Goal: Information Seeking & Learning: Learn about a topic

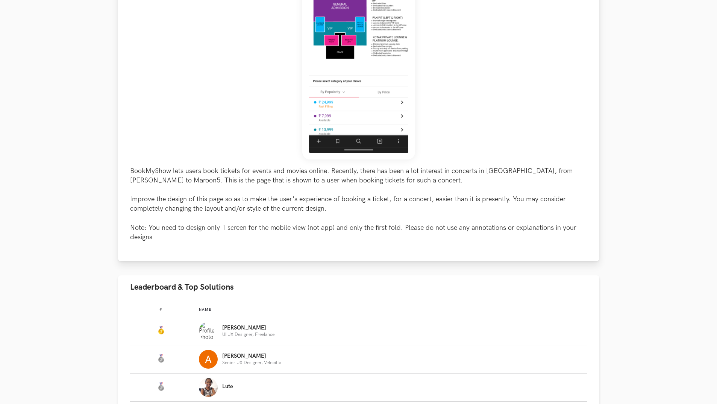
scroll to position [413, 0]
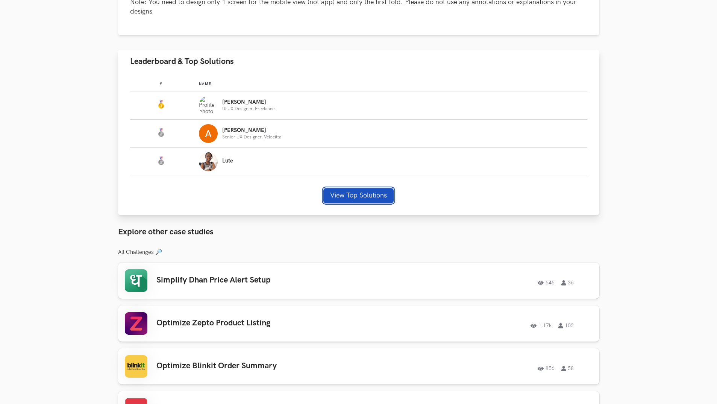
click at [360, 191] on button "View Top Solutions" at bounding box center [358, 195] width 70 height 15
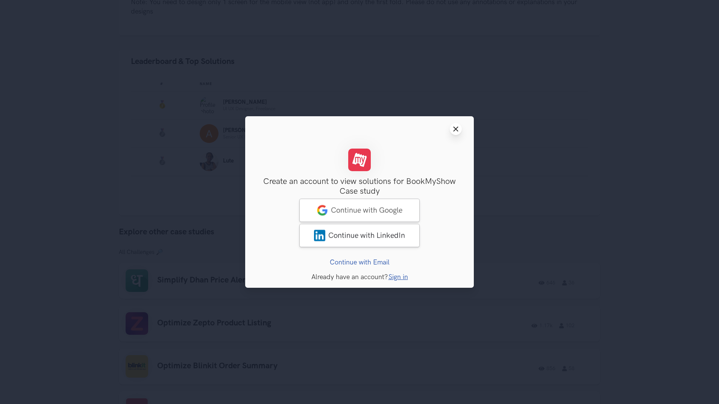
click at [456, 128] on icon "Close modal window" at bounding box center [456, 129] width 6 height 6
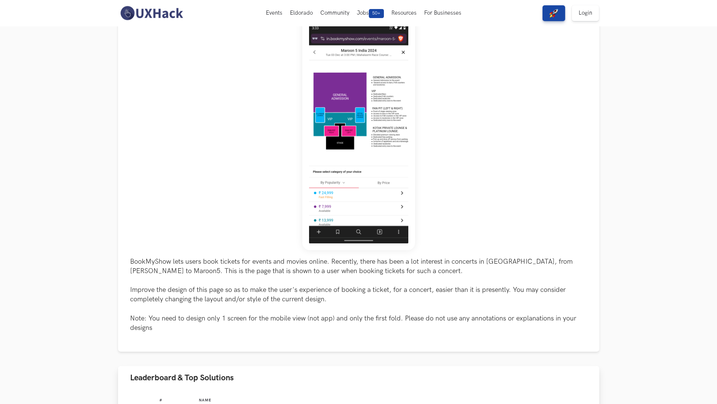
scroll to position [75, 0]
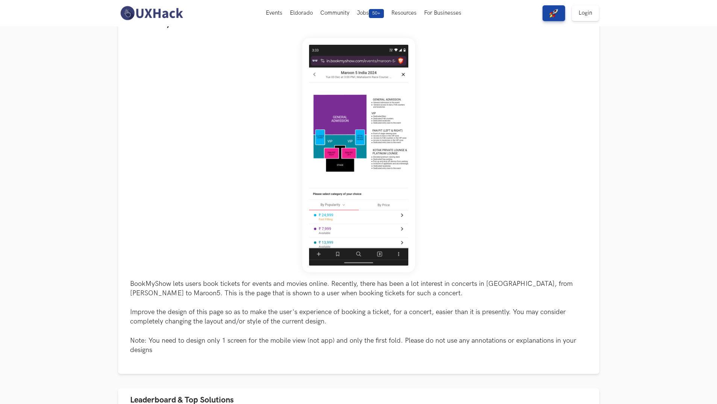
click at [365, 174] on img at bounding box center [358, 155] width 113 height 234
click at [277, 208] on div "BookMyShow lets users book tickets for events and movies online. Recently, ther…" at bounding box center [358, 196] width 457 height 316
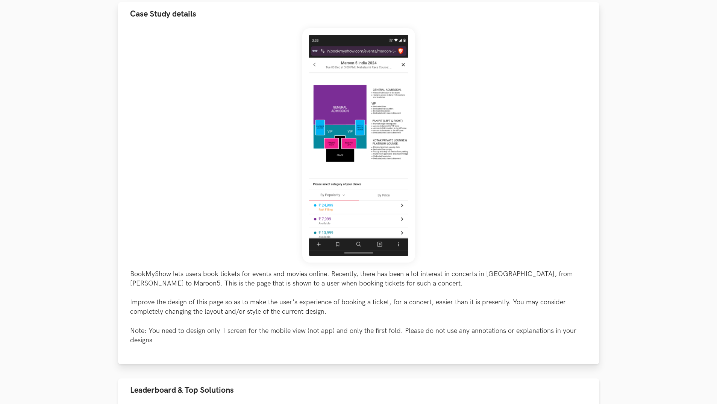
scroll to position [188, 0]
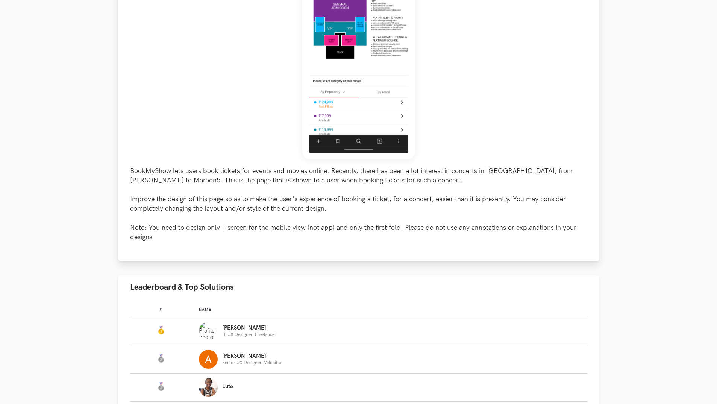
click at [390, 201] on p "BookMyShow lets users book tickets for events and movies online. Recently, ther…" at bounding box center [358, 204] width 457 height 76
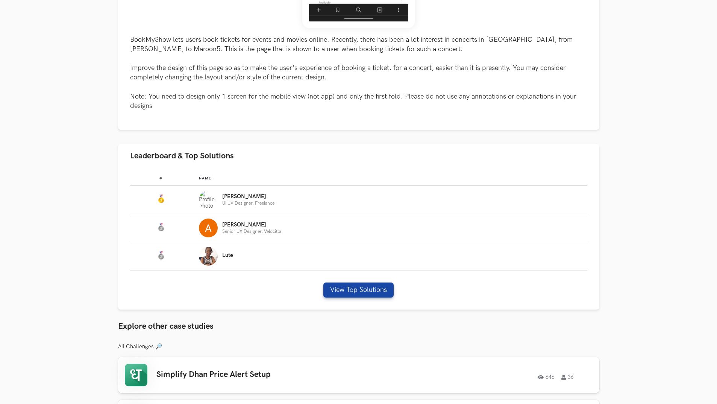
scroll to position [338, 0]
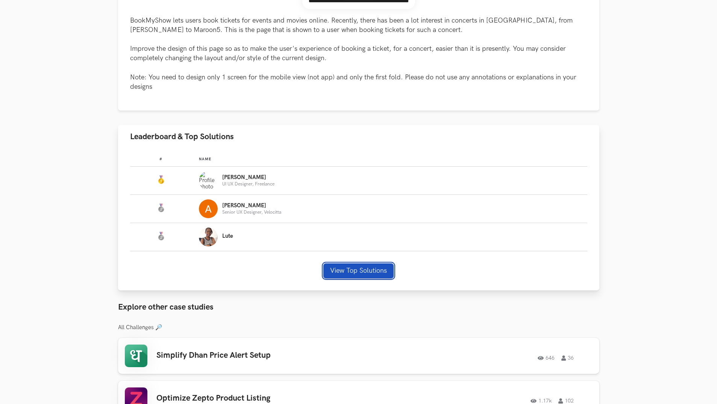
click at [348, 274] on button "View Top Solutions" at bounding box center [358, 270] width 70 height 15
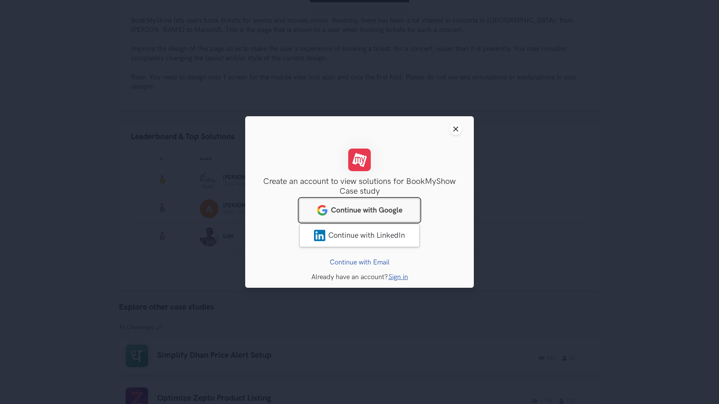
click at [367, 208] on span "Continue with Google" at bounding box center [366, 210] width 71 height 9
click at [453, 128] on icon "Close modal window" at bounding box center [456, 129] width 6 height 6
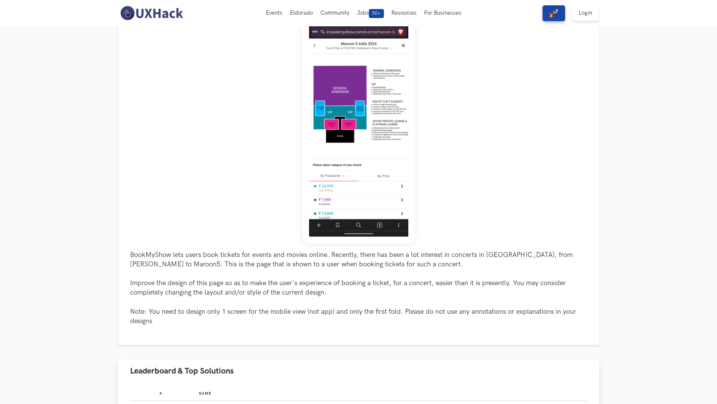
scroll to position [75, 0]
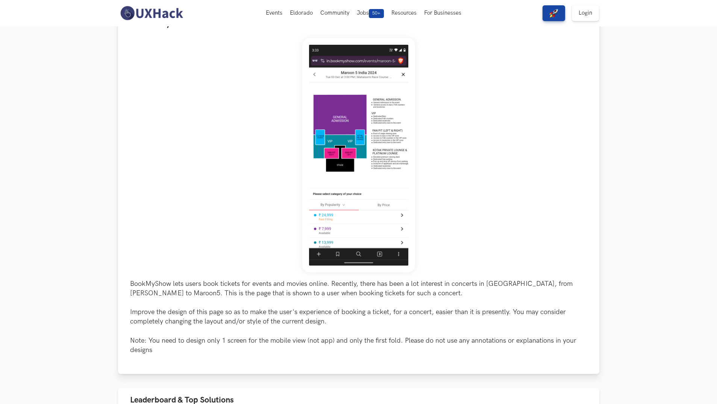
click at [374, 159] on img at bounding box center [358, 155] width 113 height 234
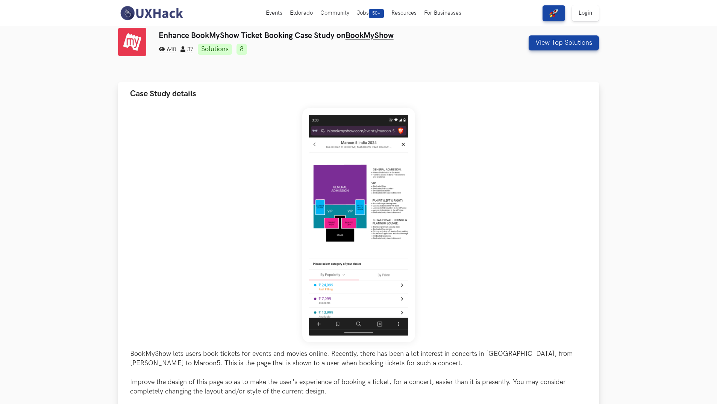
scroll to position [0, 0]
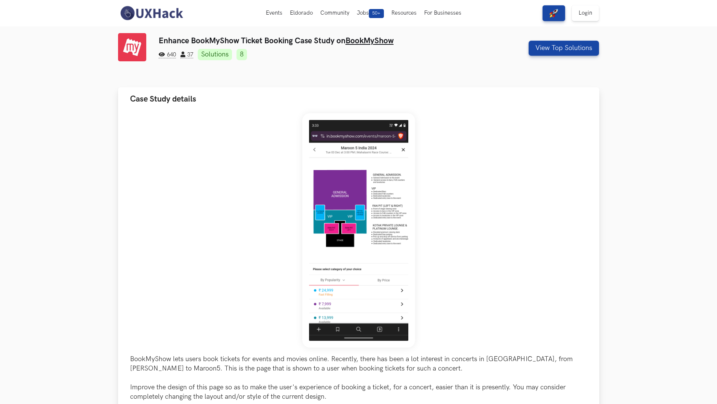
click at [378, 251] on img at bounding box center [358, 230] width 113 height 234
click at [403, 185] on img at bounding box center [358, 230] width 113 height 234
click at [401, 185] on img at bounding box center [358, 230] width 113 height 234
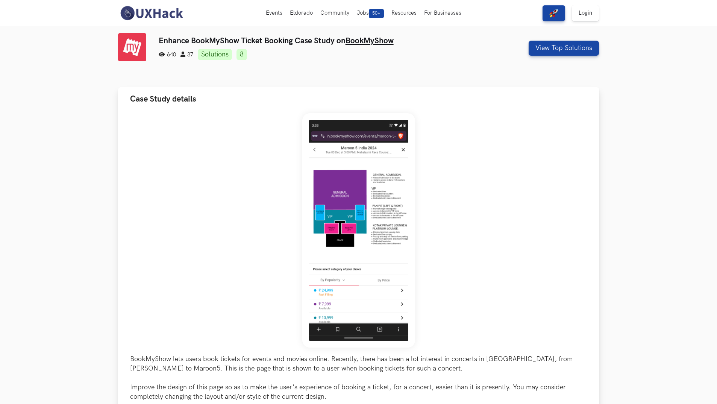
click at [401, 185] on img at bounding box center [358, 230] width 113 height 234
